Goal: Navigation & Orientation: Find specific page/section

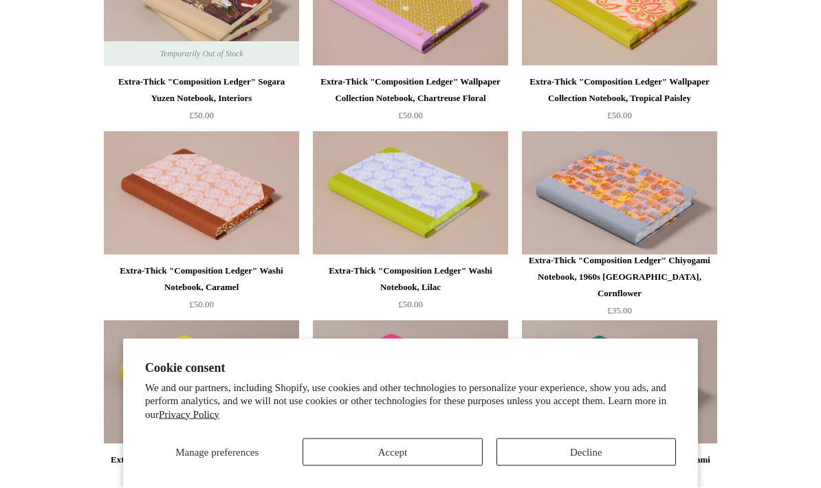
scroll to position [1181, 0]
click at [629, 181] on img at bounding box center [619, 193] width 195 height 124
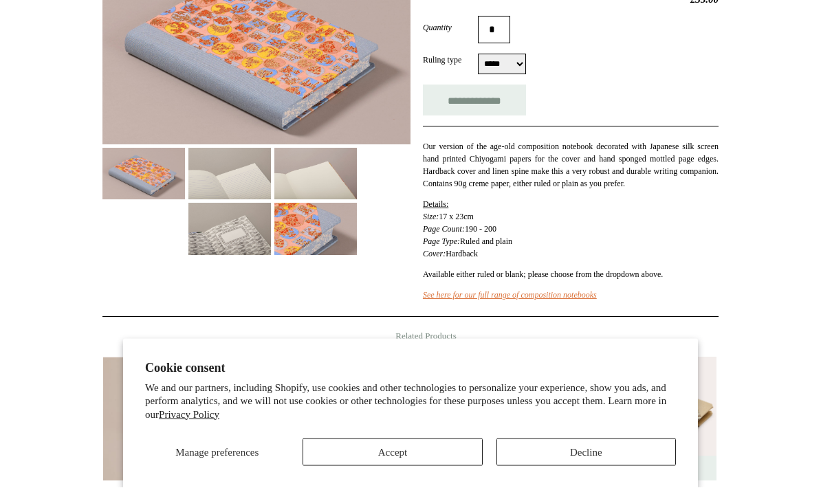
click at [276, 194] on img at bounding box center [315, 174] width 82 height 52
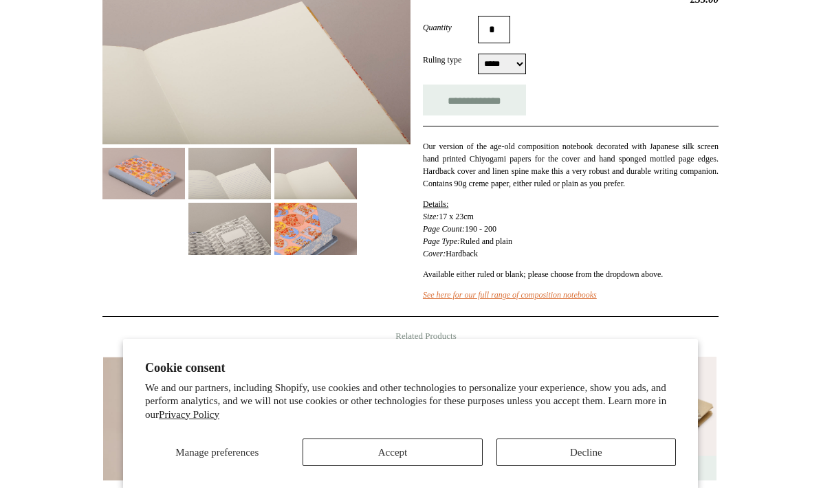
scroll to position [244, 0]
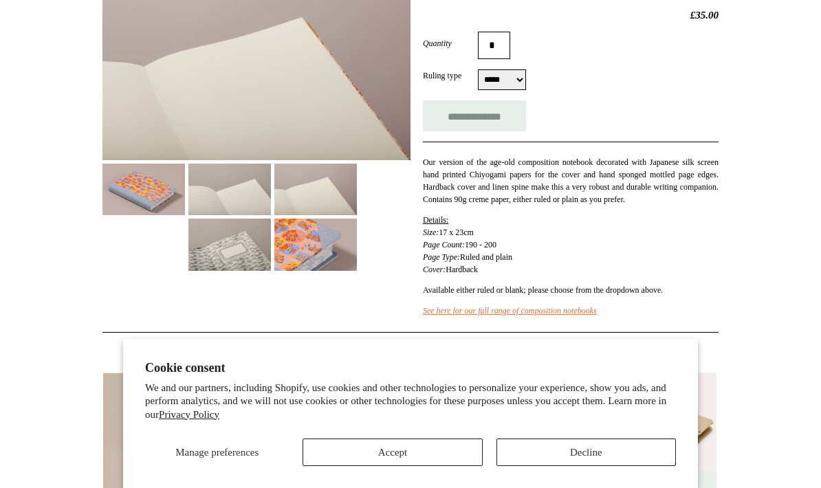
click at [230, 200] on img at bounding box center [229, 190] width 82 height 52
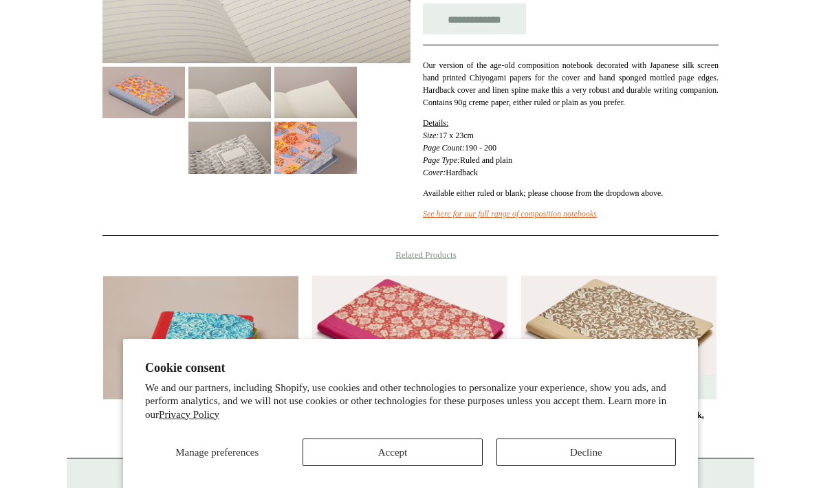
scroll to position [0, 0]
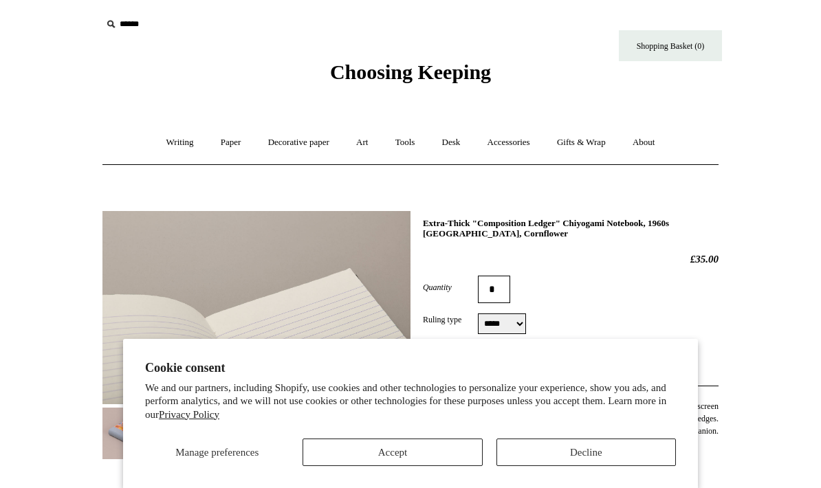
click at [221, 144] on link "Paper +" at bounding box center [230, 142] width 45 height 36
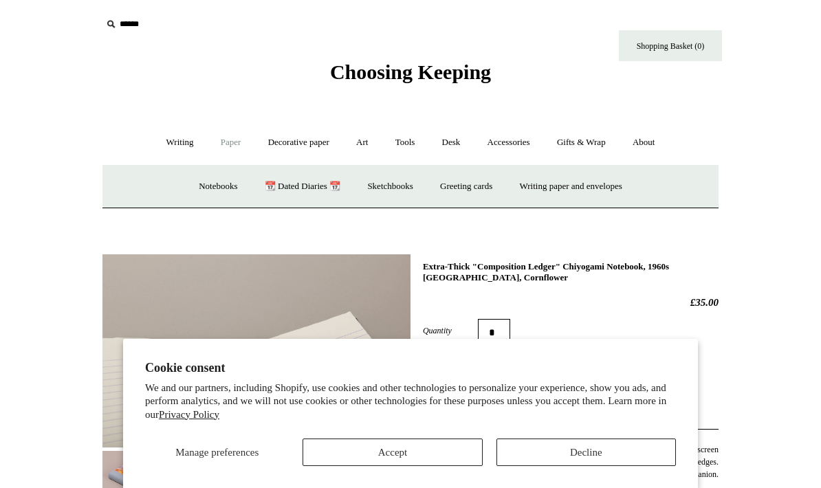
click at [198, 190] on link "Notebooks +" at bounding box center [217, 186] width 63 height 36
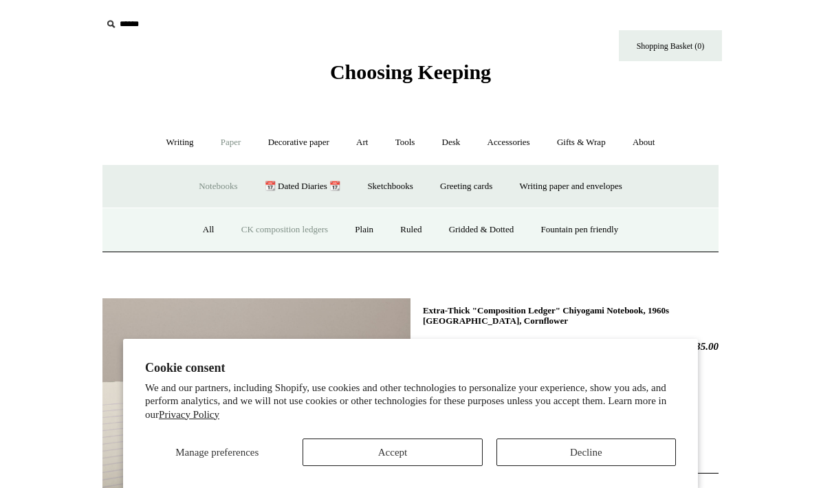
click at [397, 180] on link "Sketchbooks +" at bounding box center [390, 186] width 70 height 36
click at [395, 175] on link "Sketchbooks -" at bounding box center [390, 186] width 70 height 36
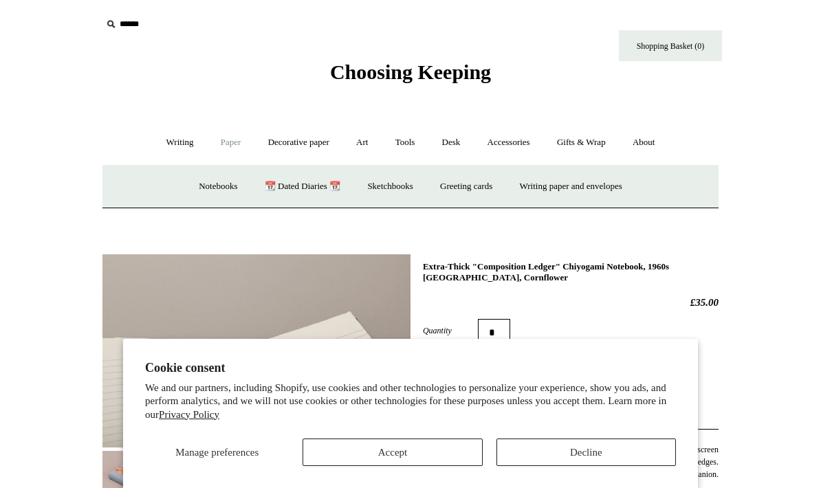
click at [393, 172] on link "Sketchbooks +" at bounding box center [390, 186] width 70 height 36
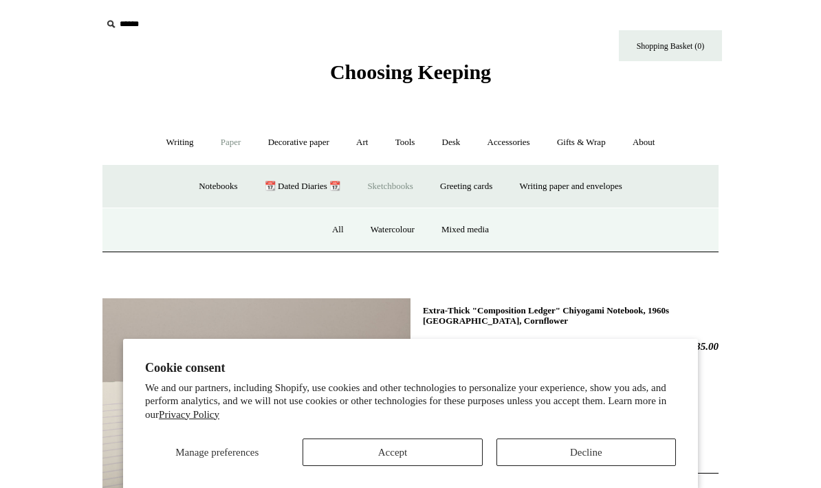
click at [334, 235] on link "All" at bounding box center [338, 230] width 36 height 36
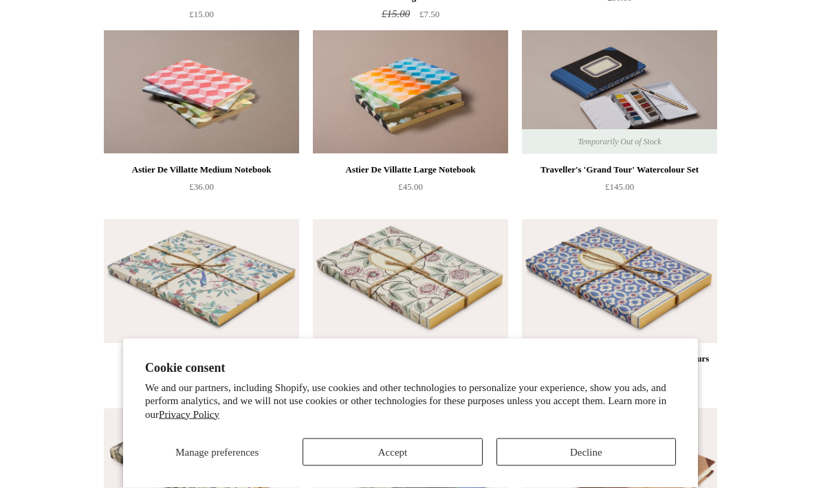
scroll to position [1740, 0]
